Goal: Navigation & Orientation: Find specific page/section

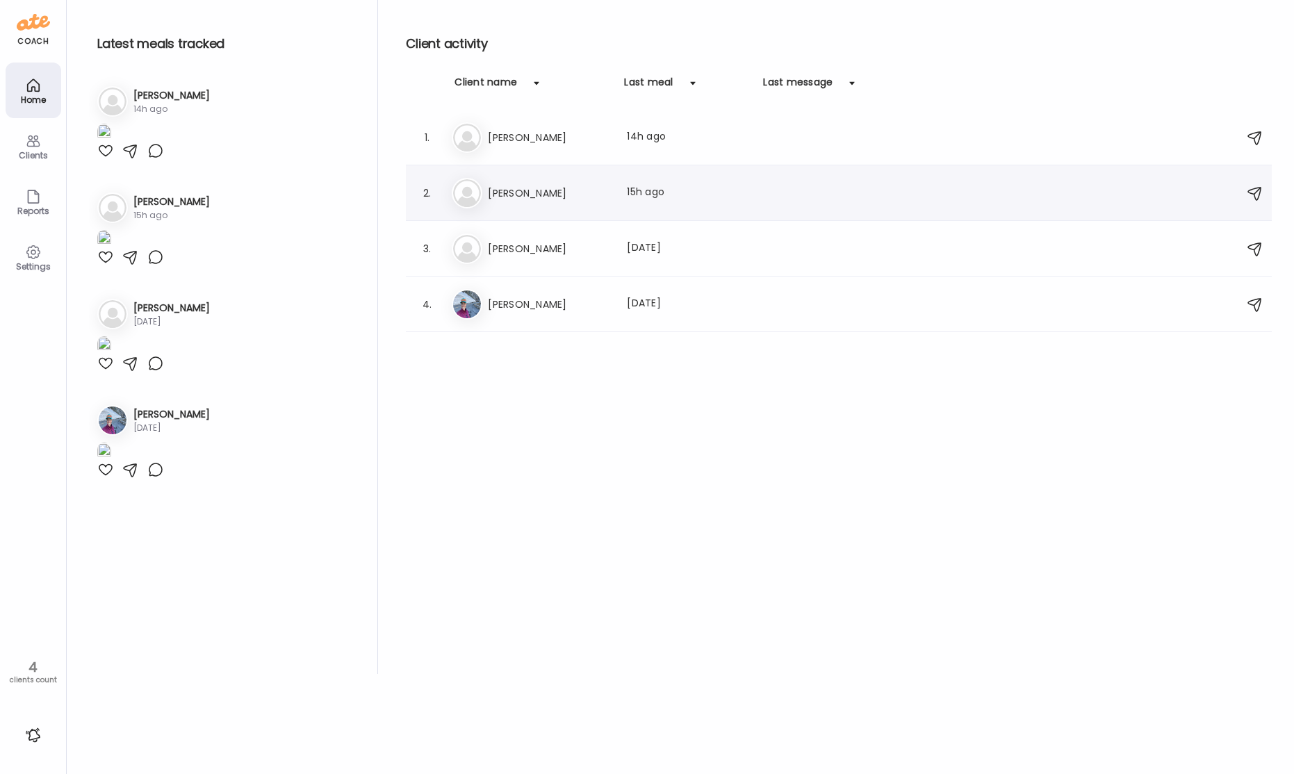
click at [516, 201] on h3 "[PERSON_NAME]" at bounding box center [549, 193] width 122 height 17
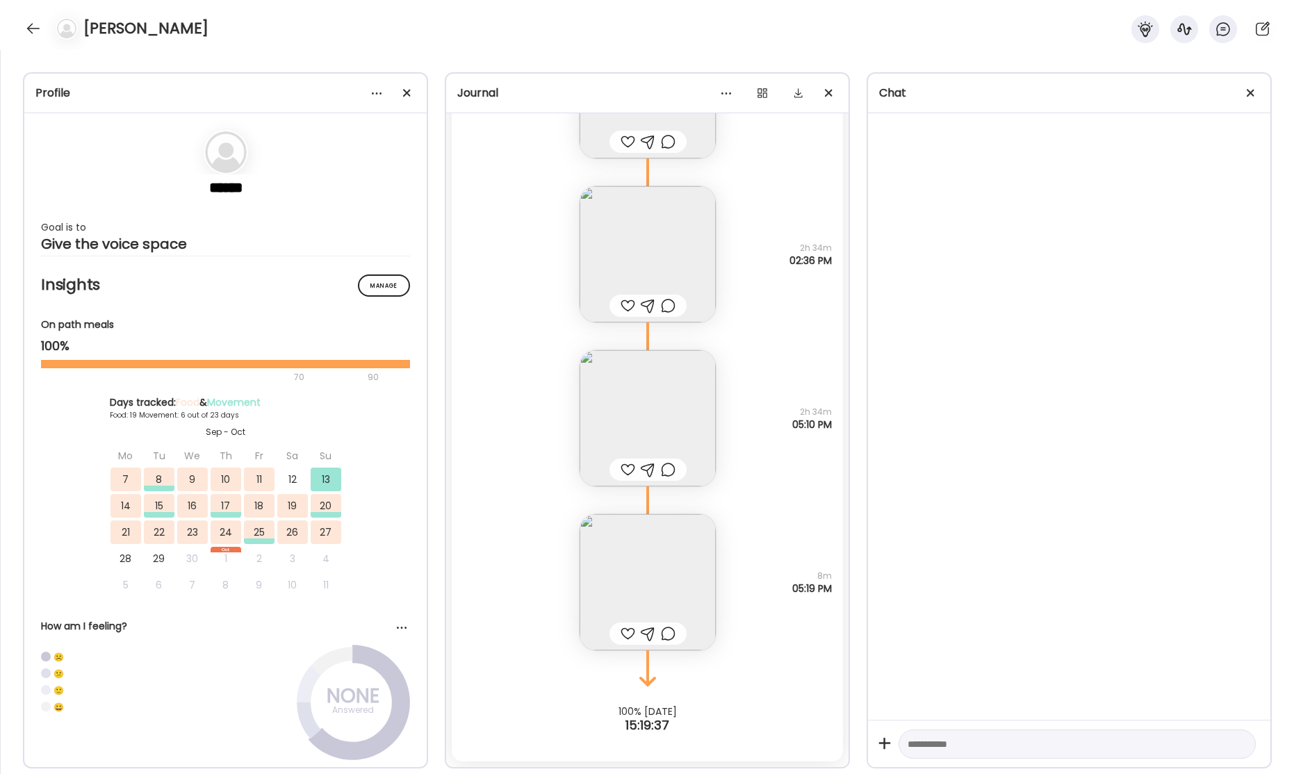
scroll to position [42659, 0]
click at [637, 584] on img at bounding box center [648, 584] width 136 height 136
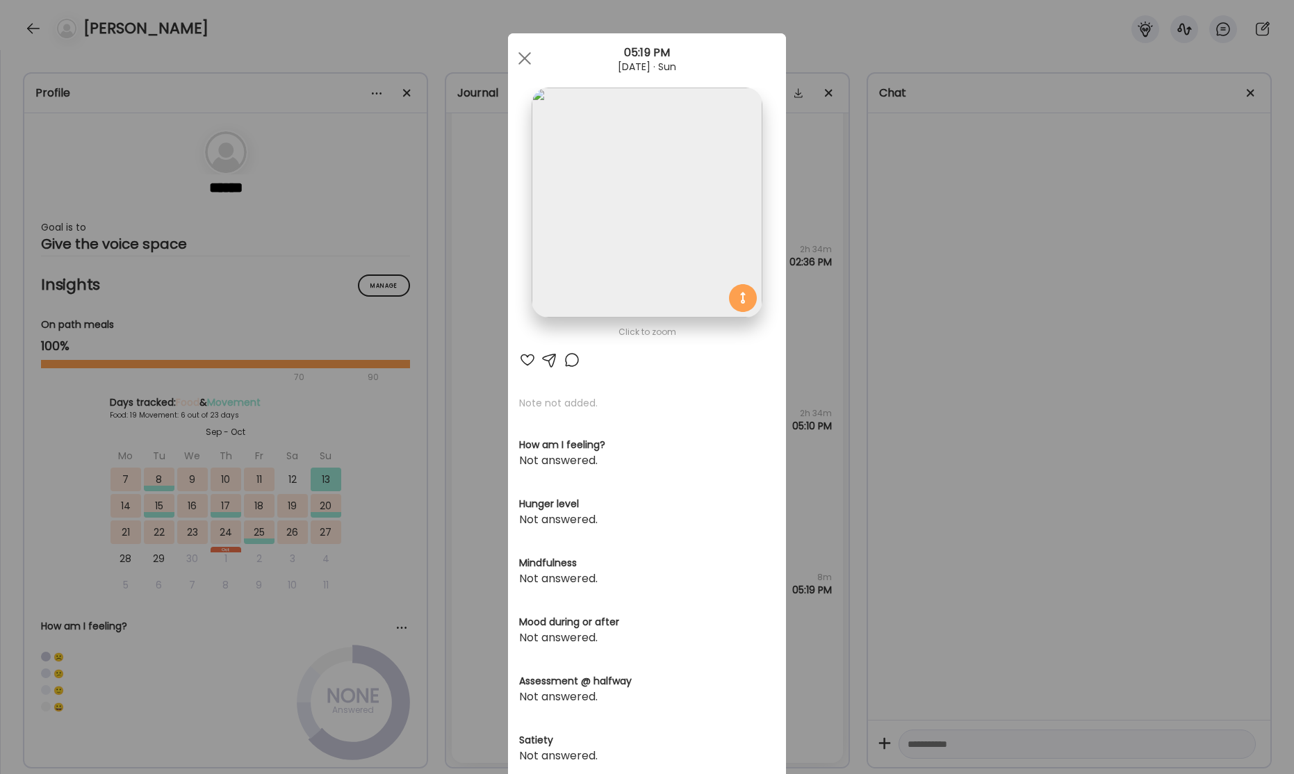
drag, startPoint x: 526, startPoint y: 65, endPoint x: 534, endPoint y: 85, distance: 21.8
click at [527, 65] on div at bounding box center [525, 58] width 28 height 28
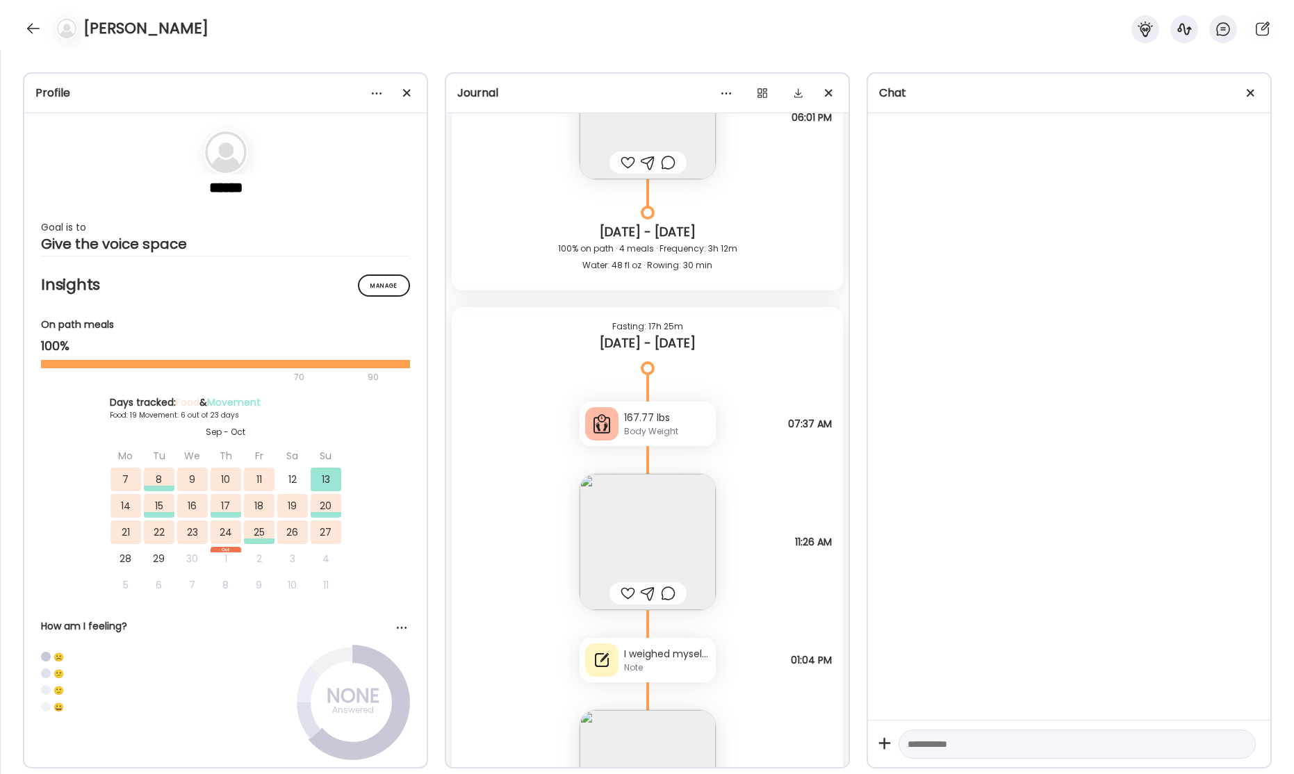
scroll to position [41387, 0]
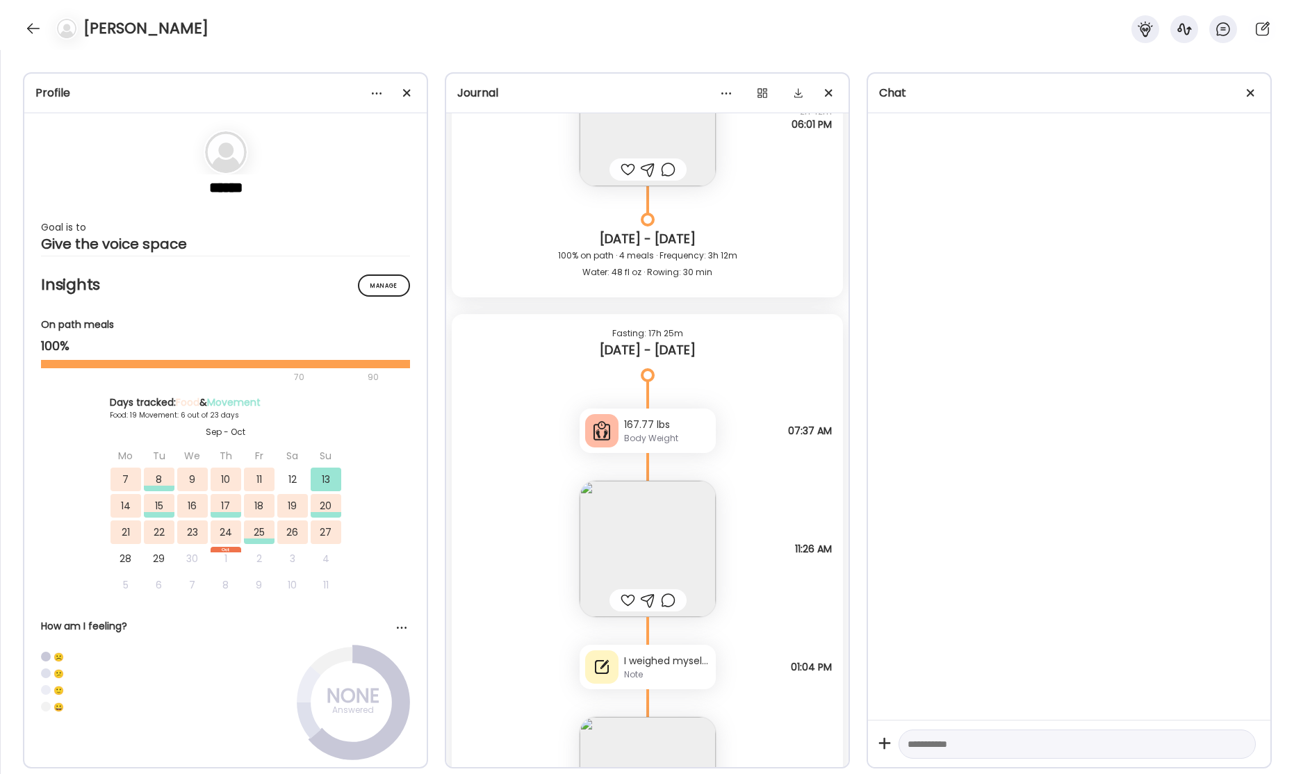
click at [660, 672] on div "Note" at bounding box center [667, 675] width 86 height 13
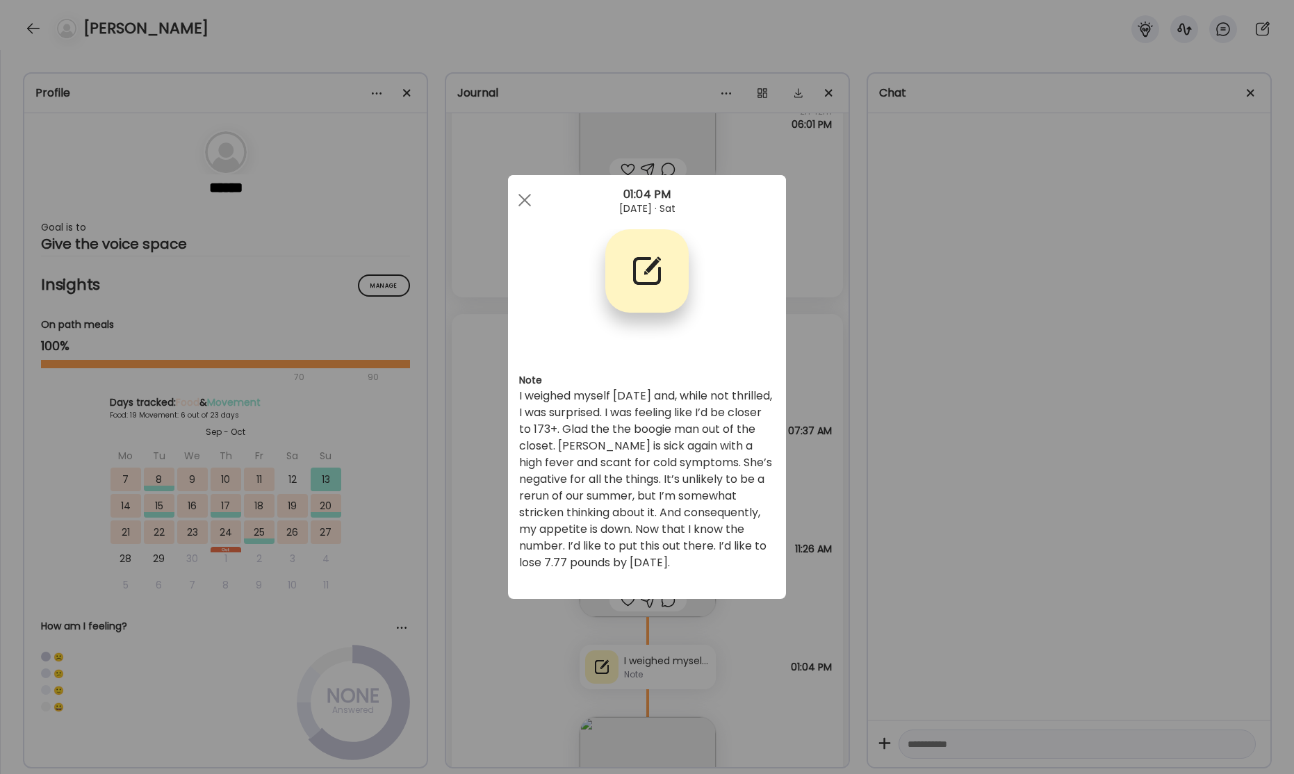
drag, startPoint x: 523, startPoint y: 203, endPoint x: 544, endPoint y: 229, distance: 33.6
click at [523, 202] on div at bounding box center [525, 200] width 28 height 28
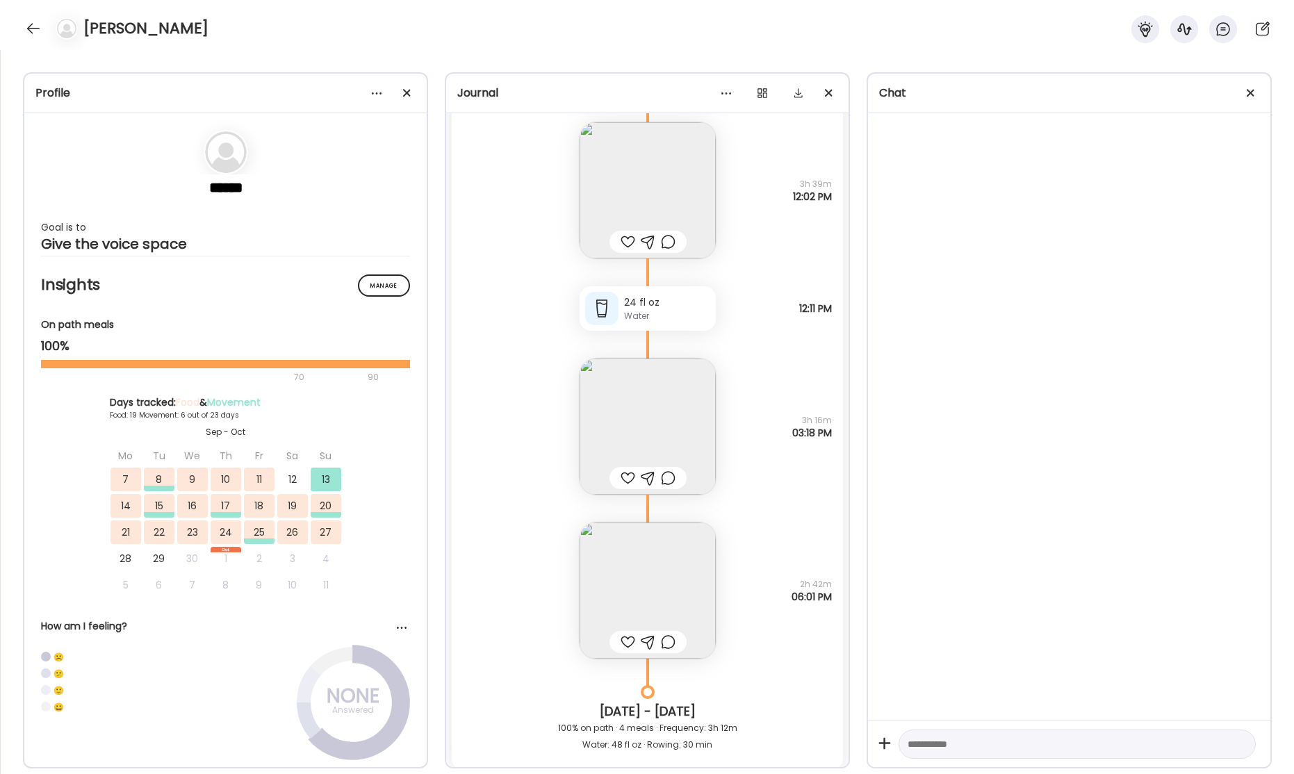
scroll to position [40909, 0]
click at [639, 574] on img at bounding box center [648, 596] width 136 height 136
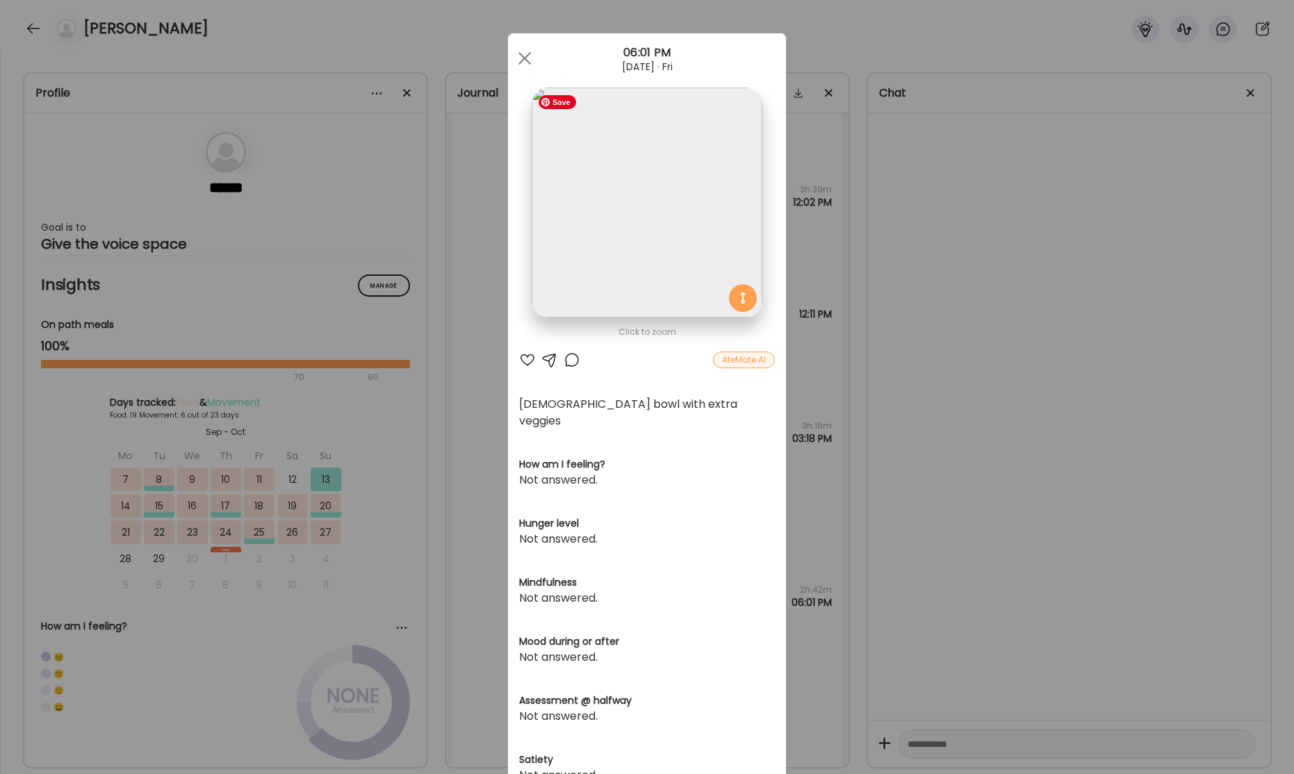
click at [638, 256] on img at bounding box center [647, 203] width 230 height 230
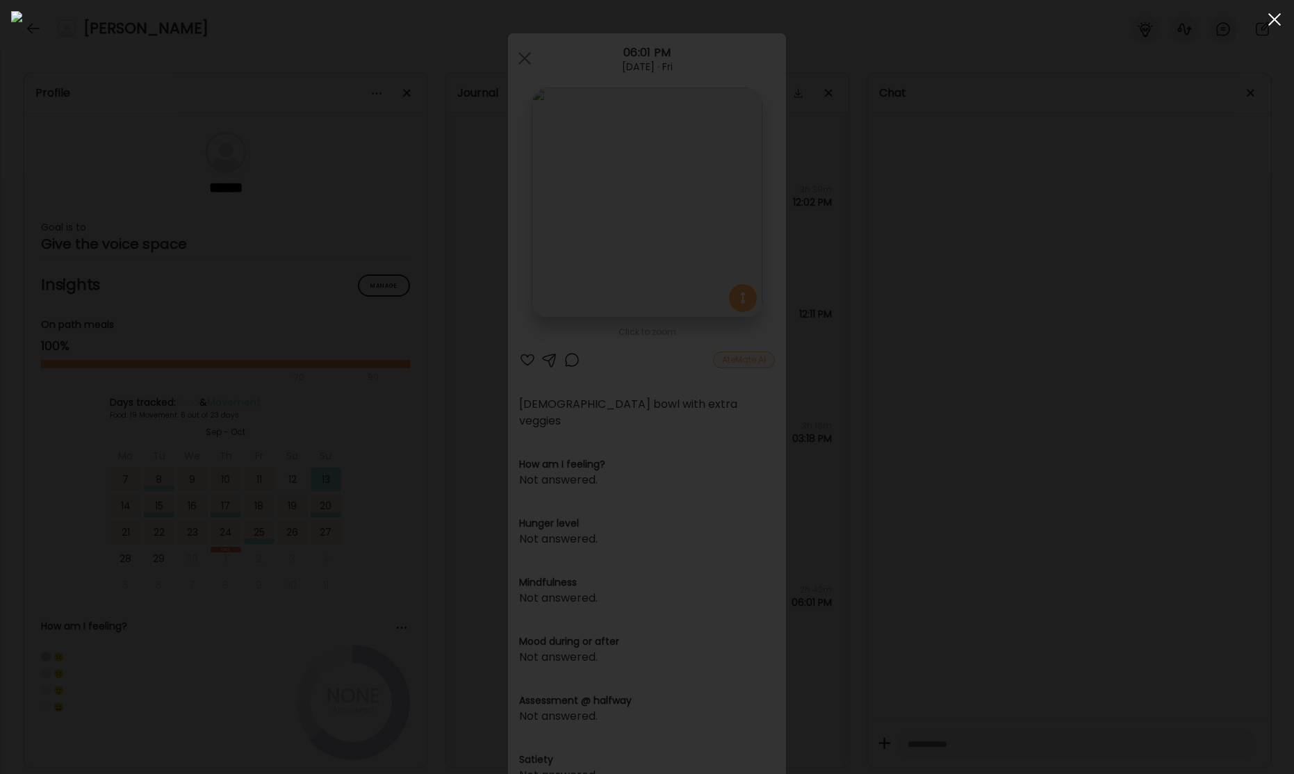
click at [1277, 21] on span at bounding box center [1274, 19] width 13 height 13
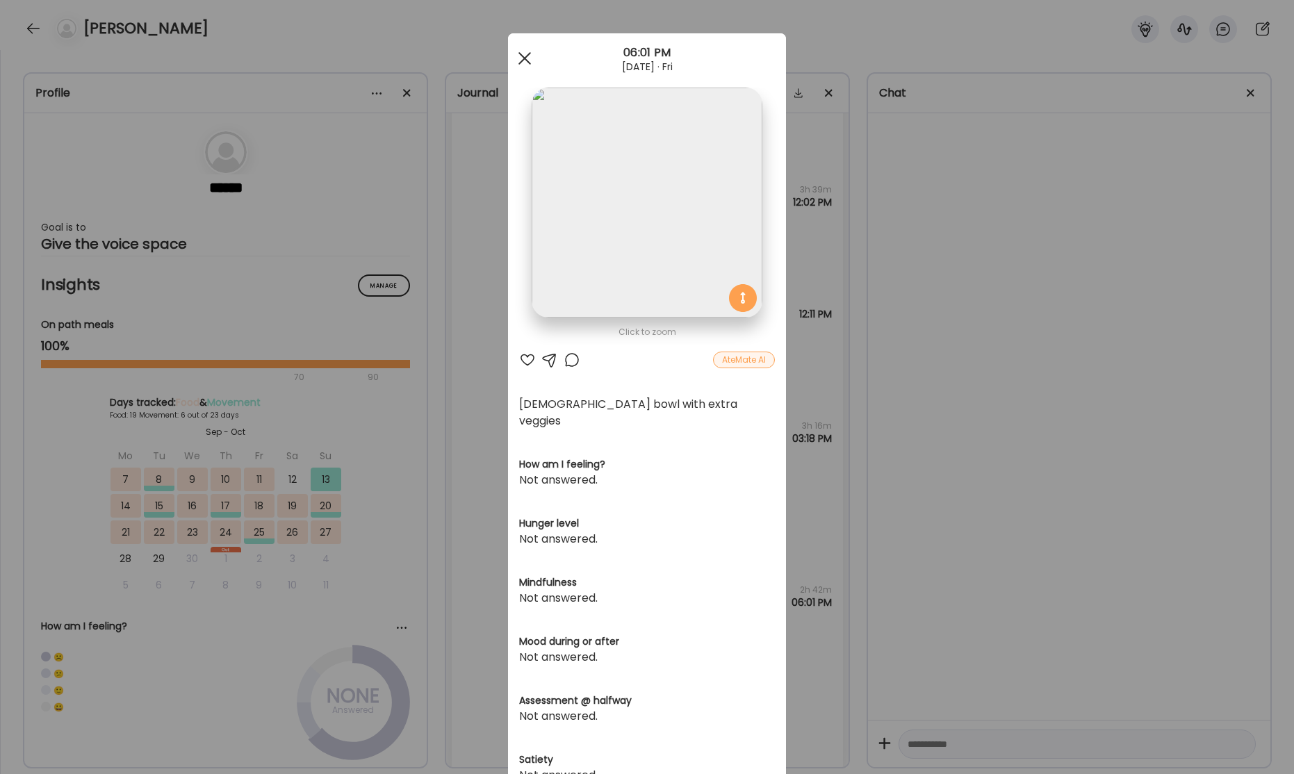
drag, startPoint x: 525, startPoint y: 59, endPoint x: 543, endPoint y: 100, distance: 44.8
click at [525, 59] on span at bounding box center [524, 58] width 13 height 13
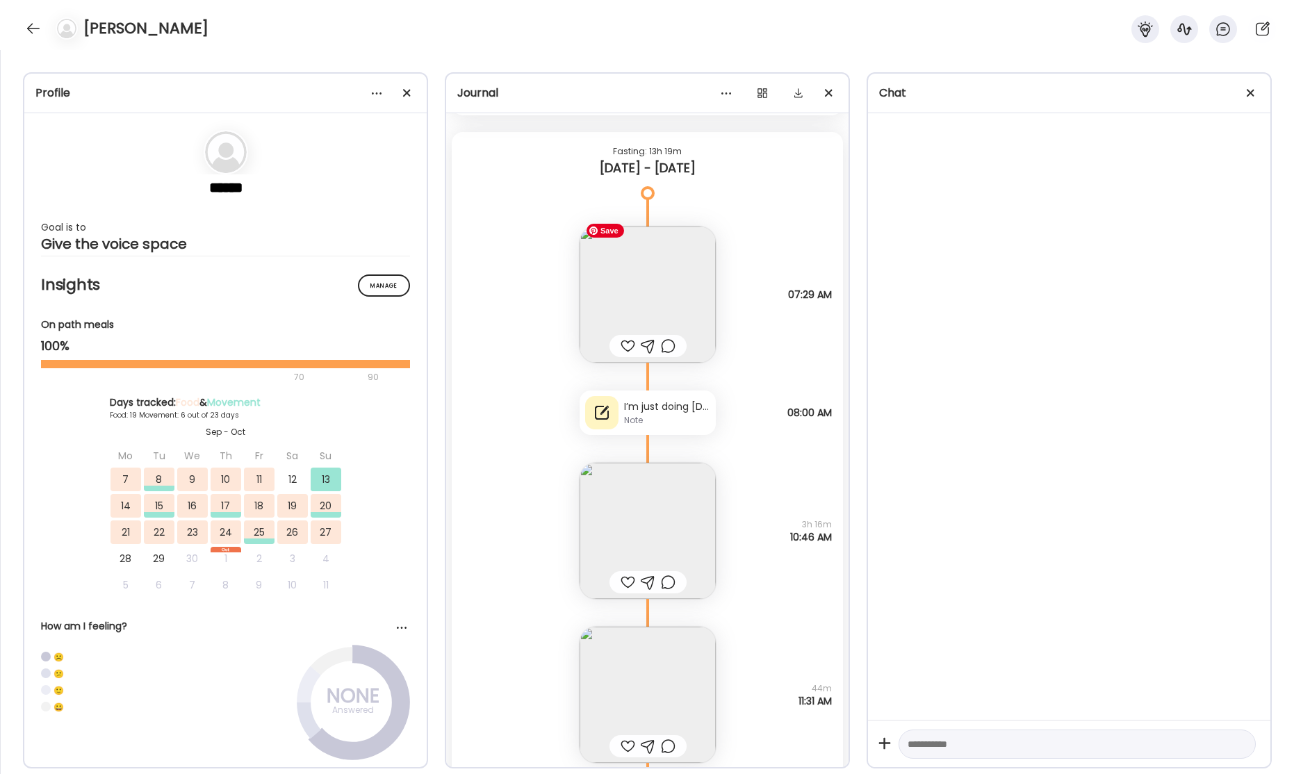
scroll to position [38191, 0]
click at [669, 411] on div "I’m just doing [DATE]." at bounding box center [667, 413] width 86 height 15
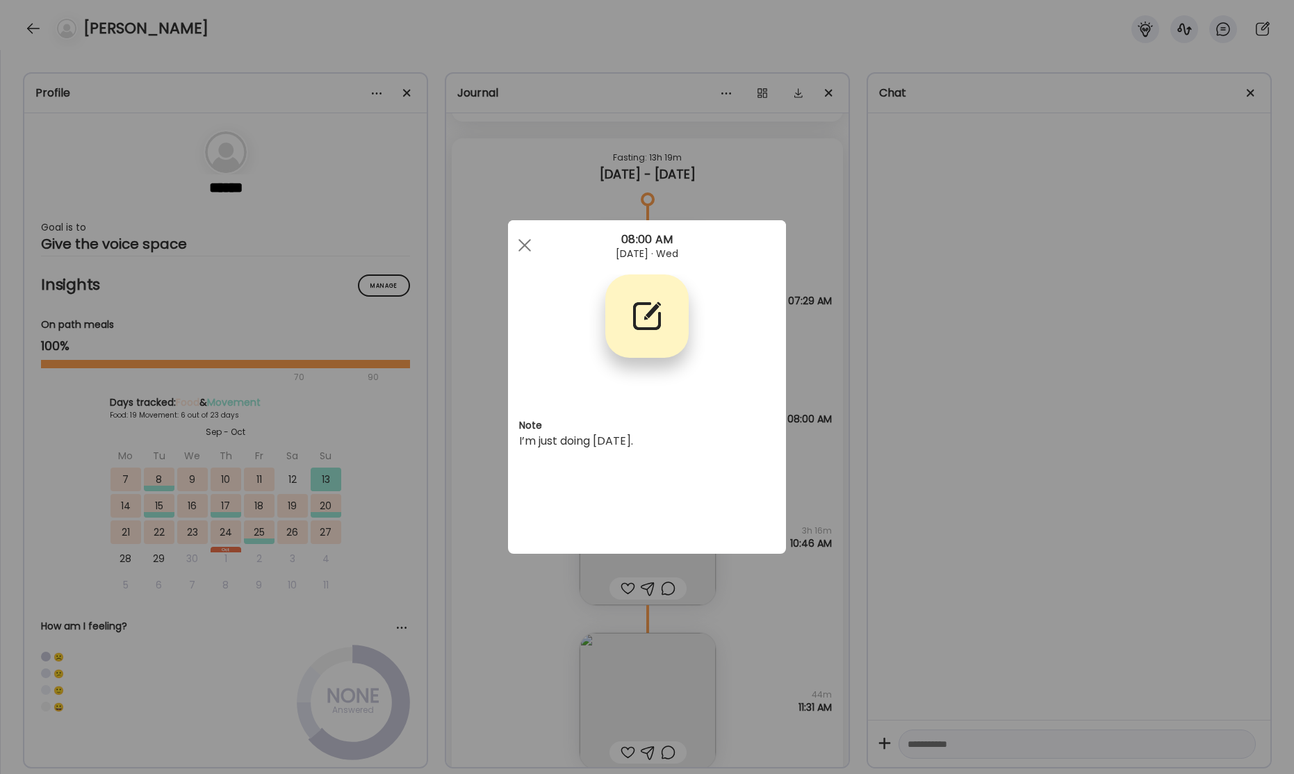
click at [1078, 287] on div "Ate Coach Dashboard Wahoo! It’s official Take a moment to set up your Coach Pro…" at bounding box center [647, 387] width 1294 height 774
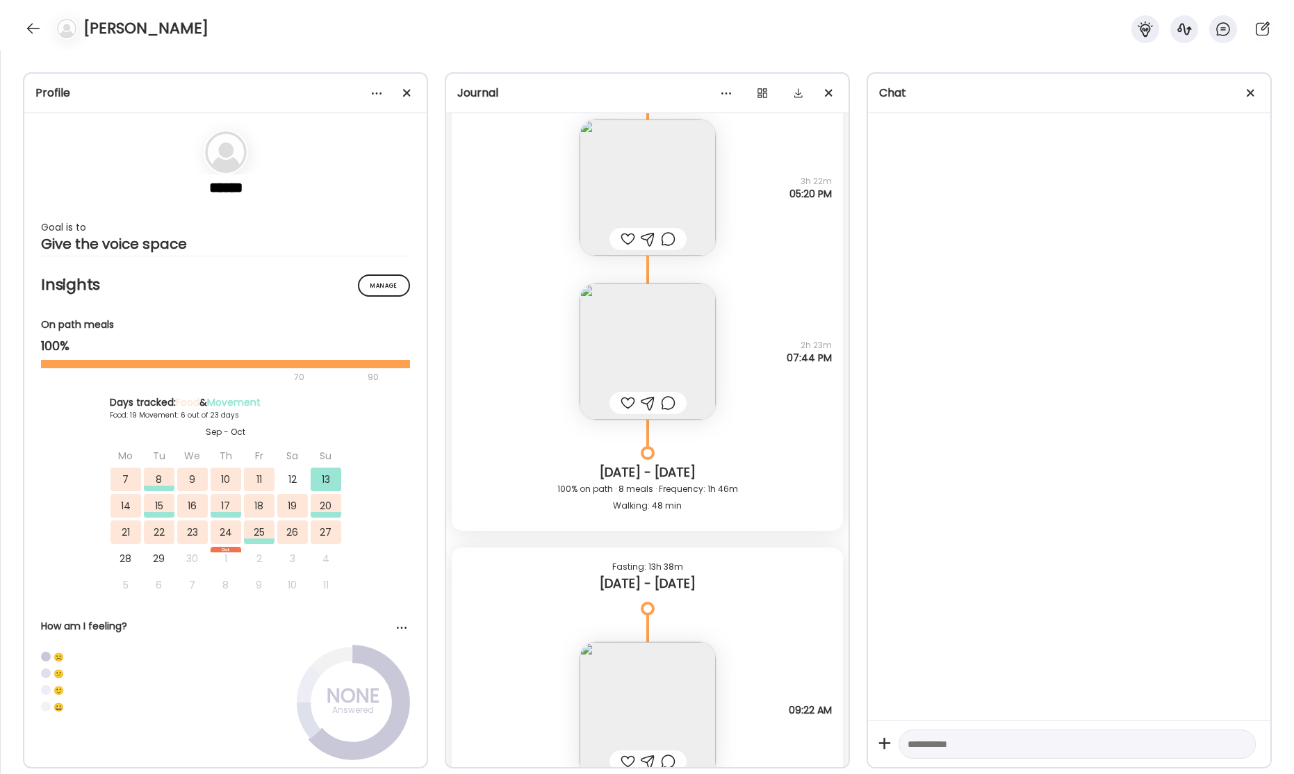
scroll to position [30604, 0]
